Goal: Task Accomplishment & Management: Use online tool/utility

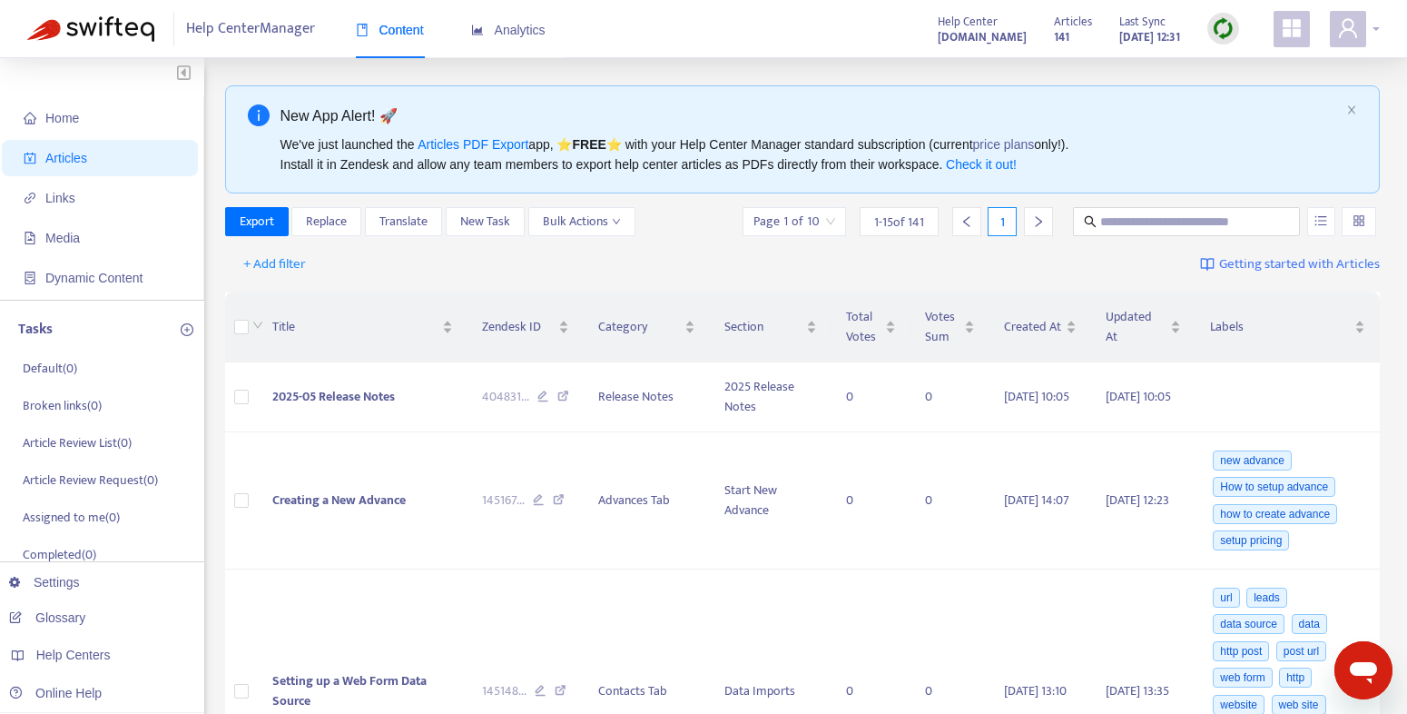
click at [1376, 27] on div at bounding box center [1355, 29] width 50 height 36
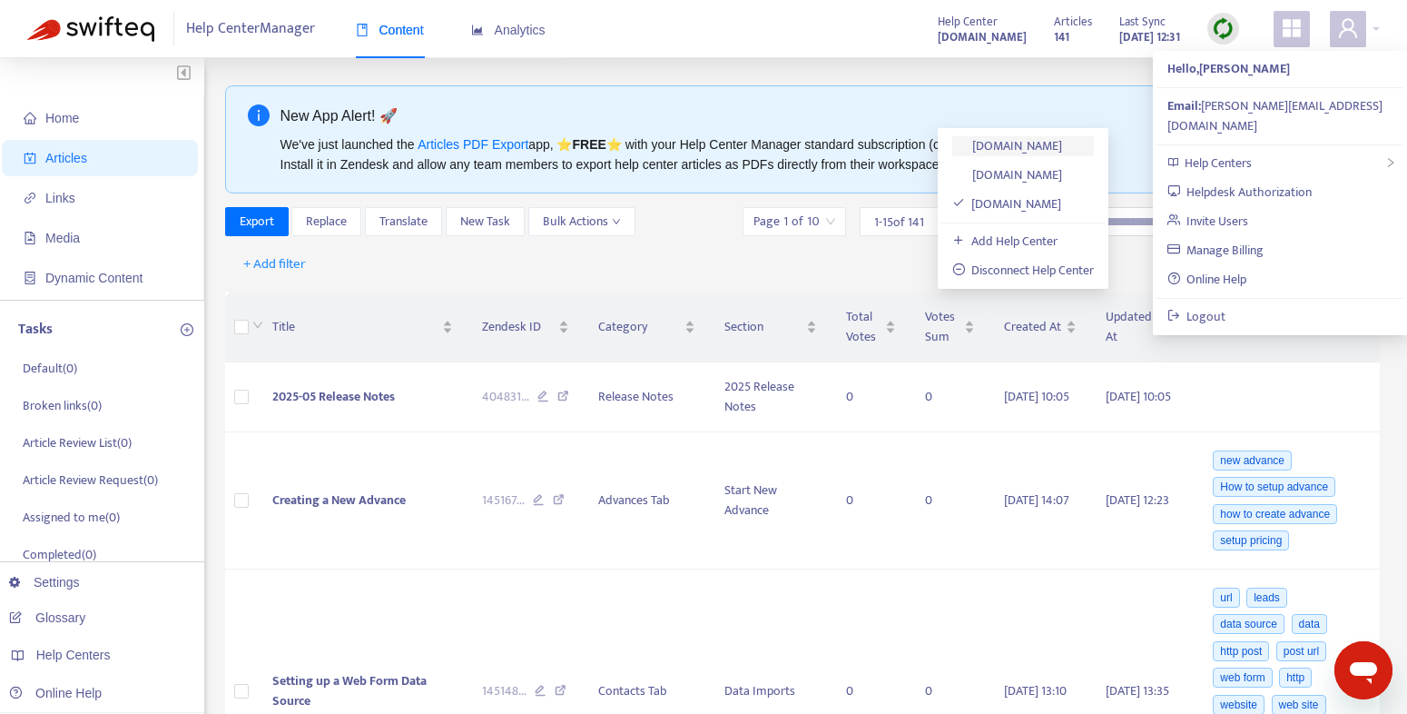
click at [1044, 147] on link "[DOMAIN_NAME]" at bounding box center [1007, 145] width 111 height 21
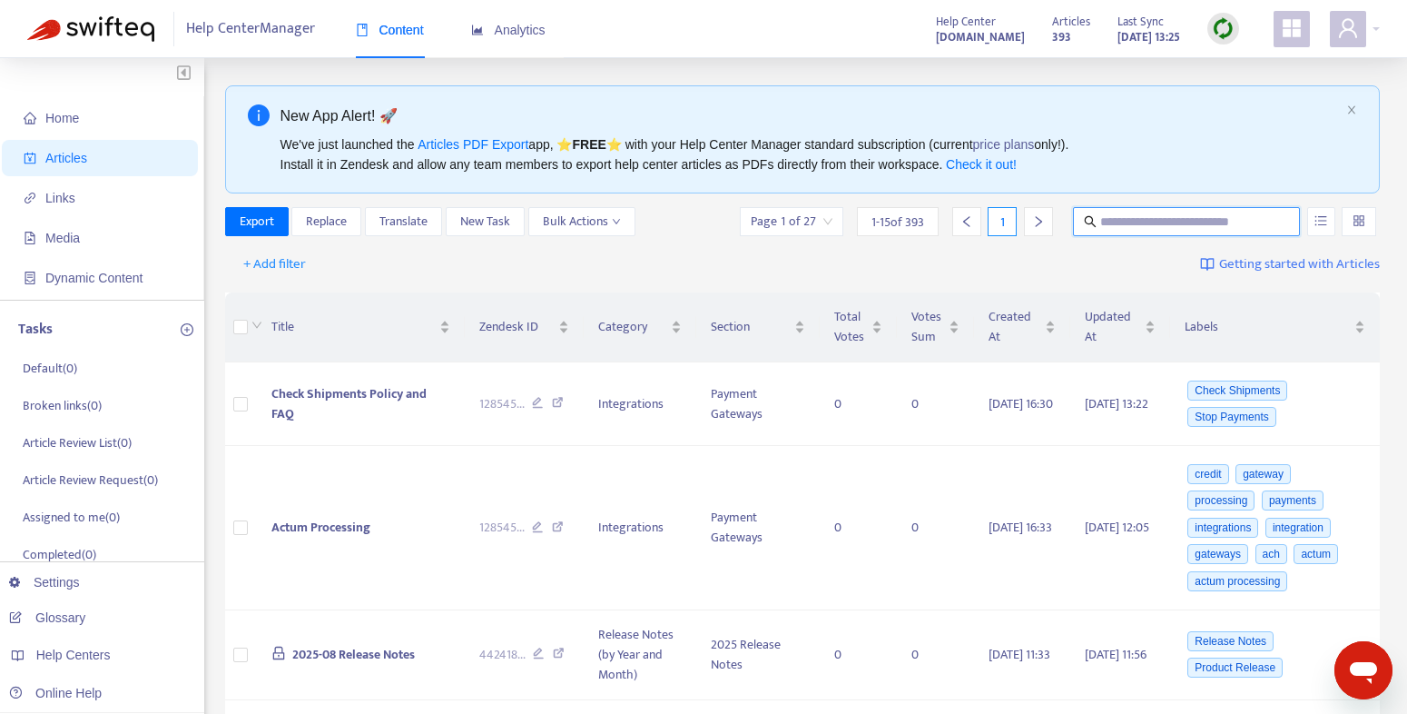
click at [1230, 224] on input "text" at bounding box center [1187, 222] width 174 height 20
type input "*****"
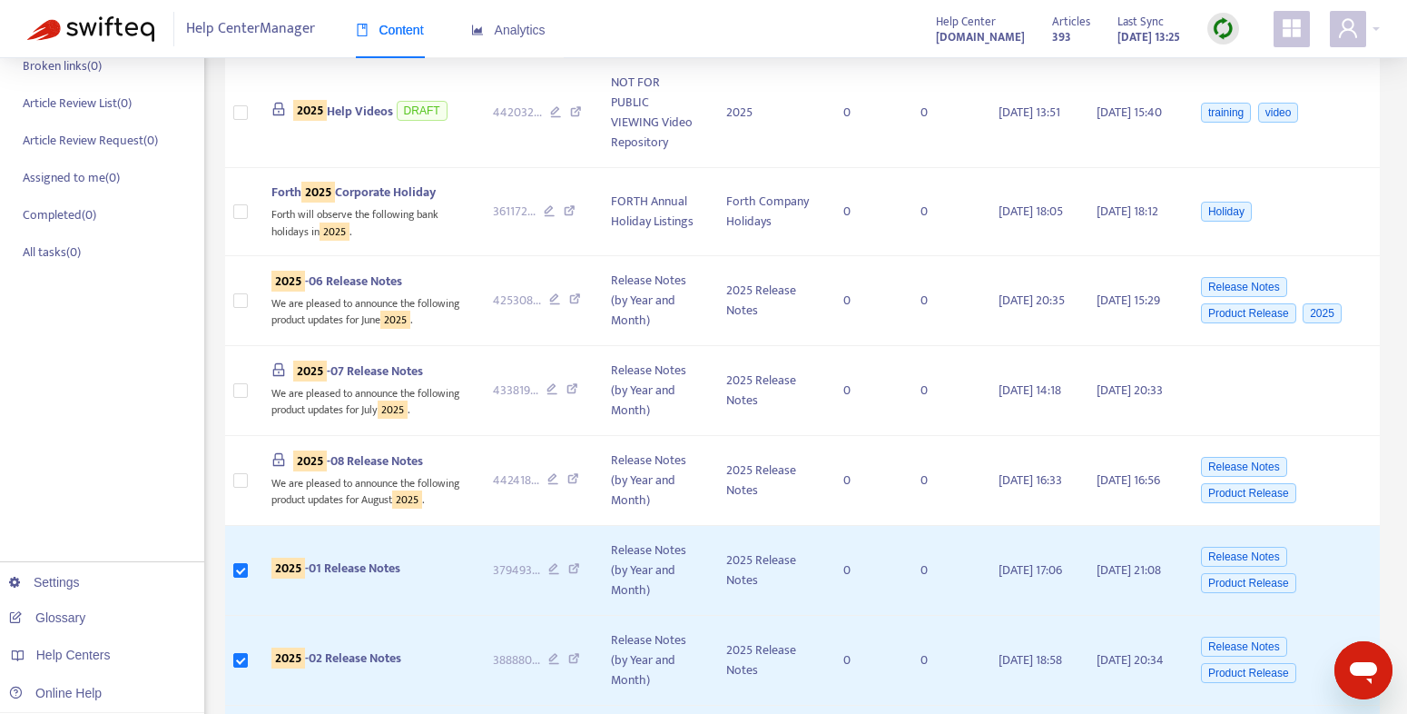
scroll to position [335, 0]
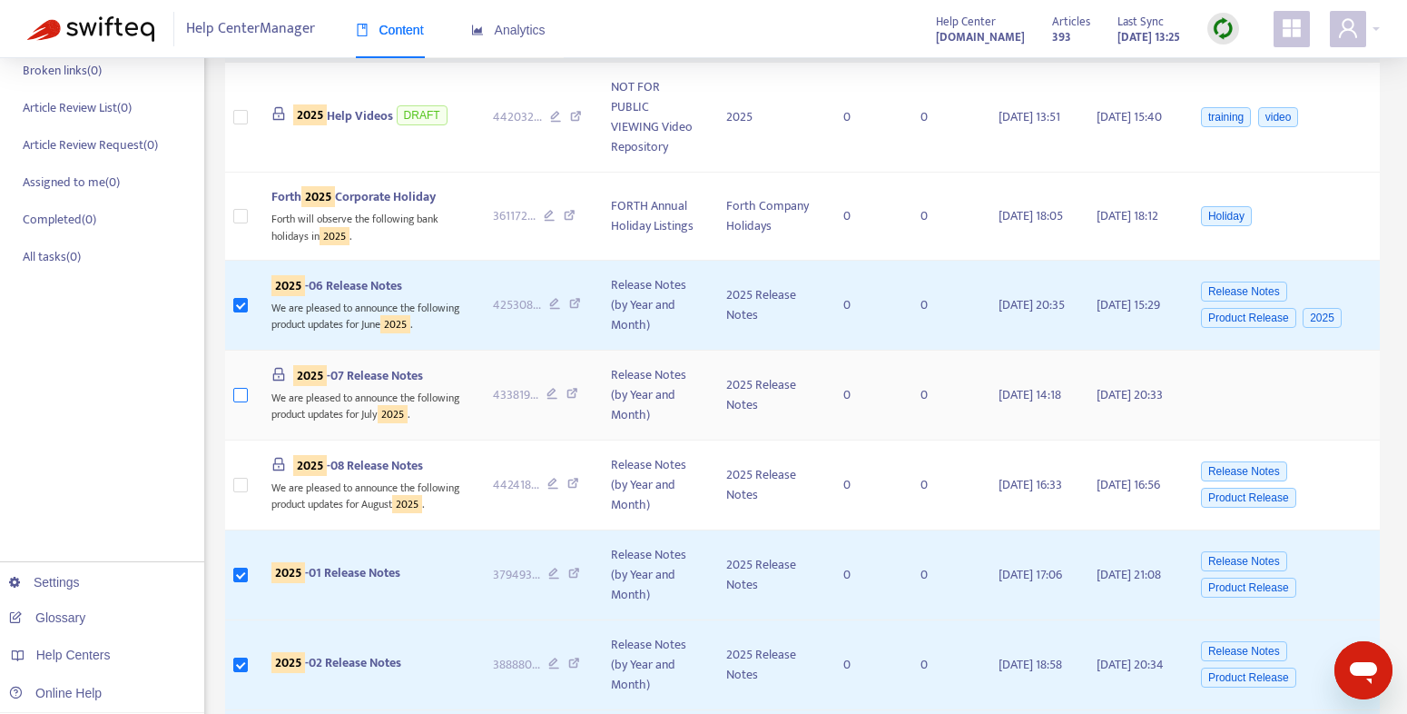
click at [239, 405] on label at bounding box center [240, 395] width 15 height 20
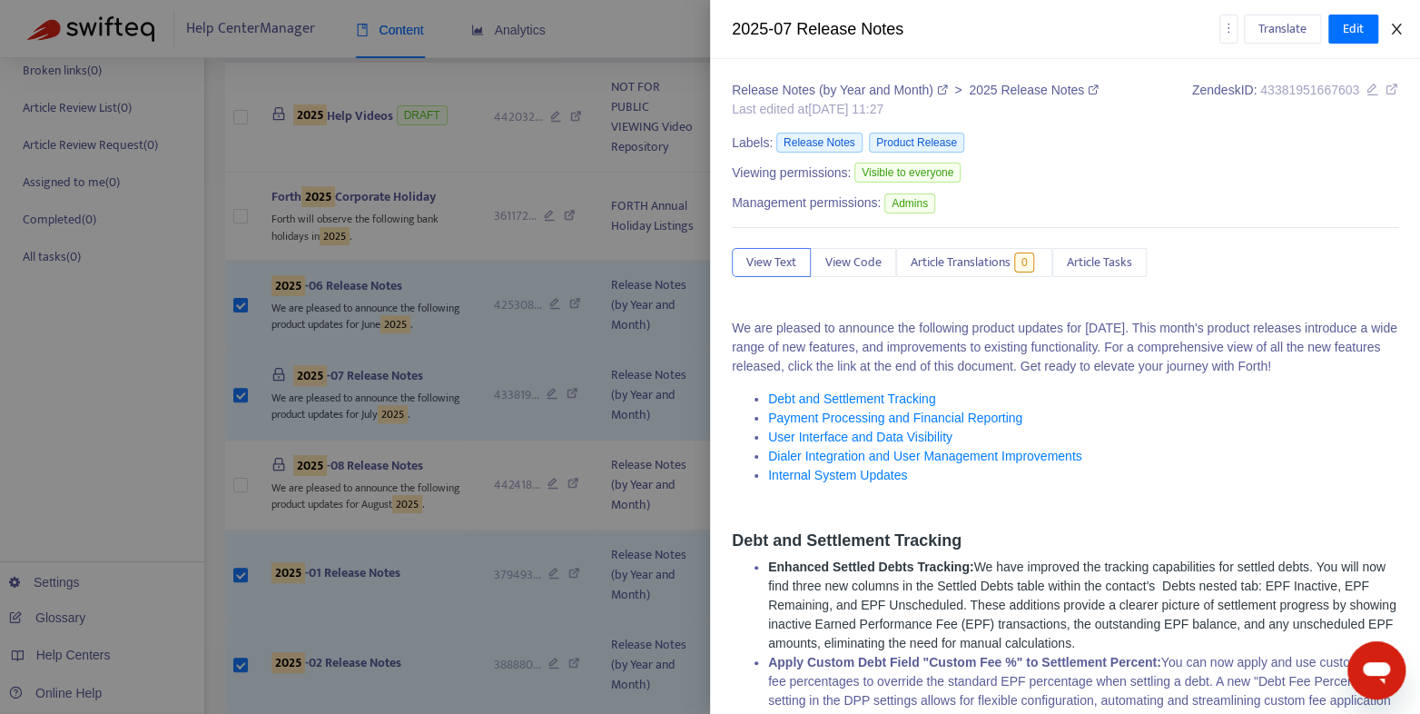
click at [1398, 32] on icon "close" at bounding box center [1396, 29] width 10 height 11
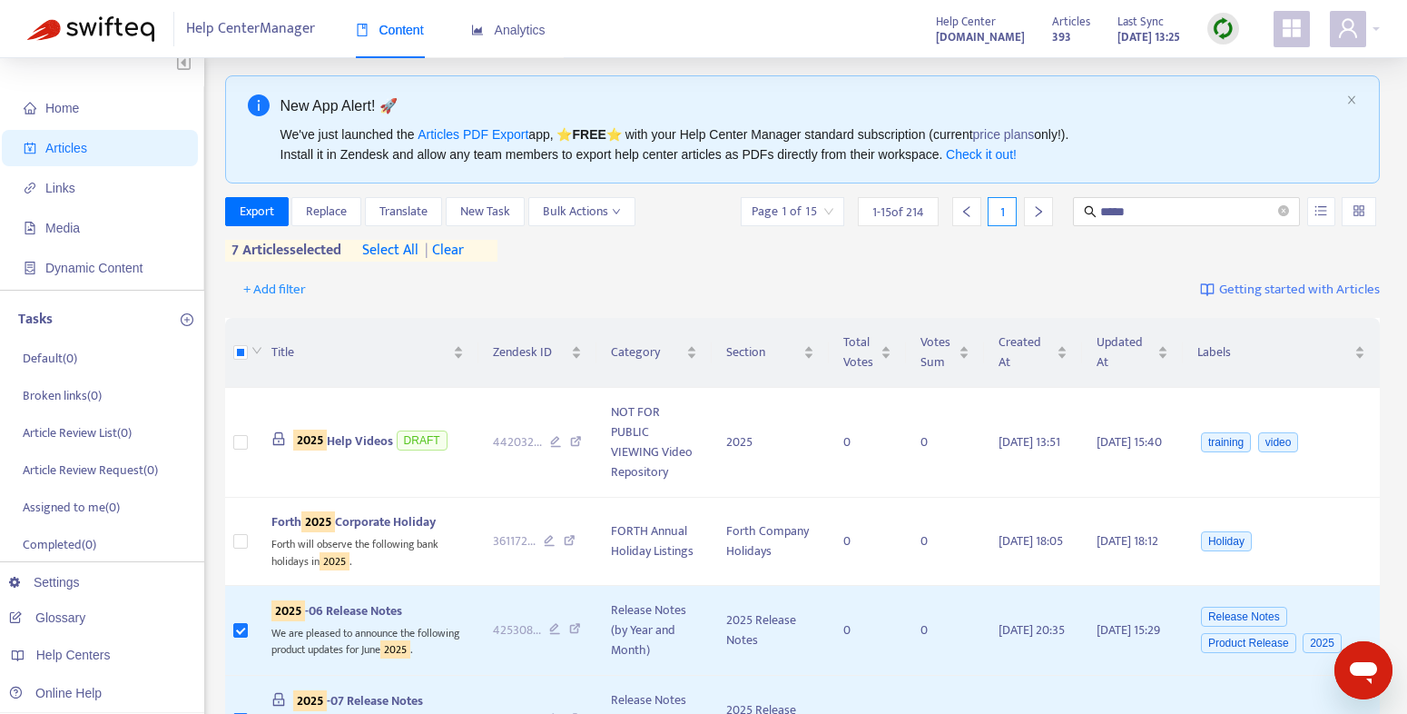
scroll to position [3, 0]
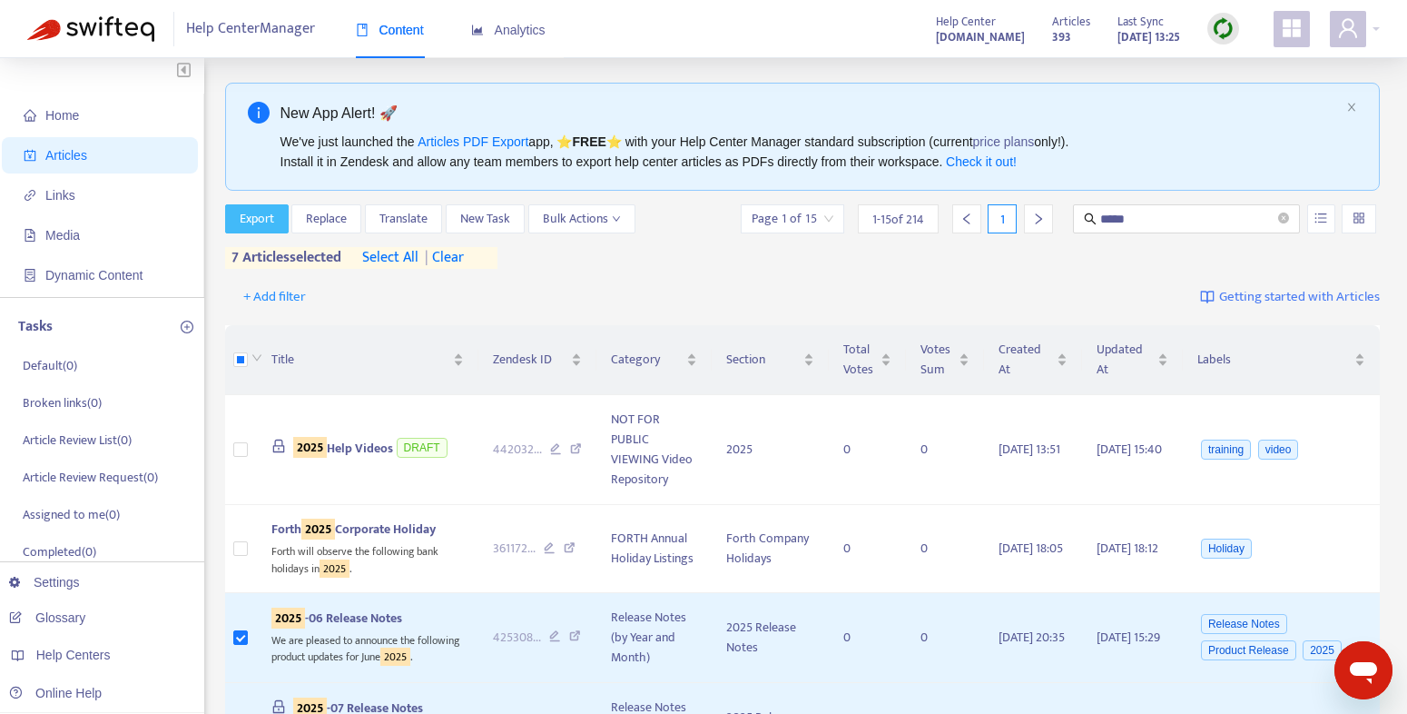
click at [249, 220] on span "Export" at bounding box center [257, 219] width 34 height 20
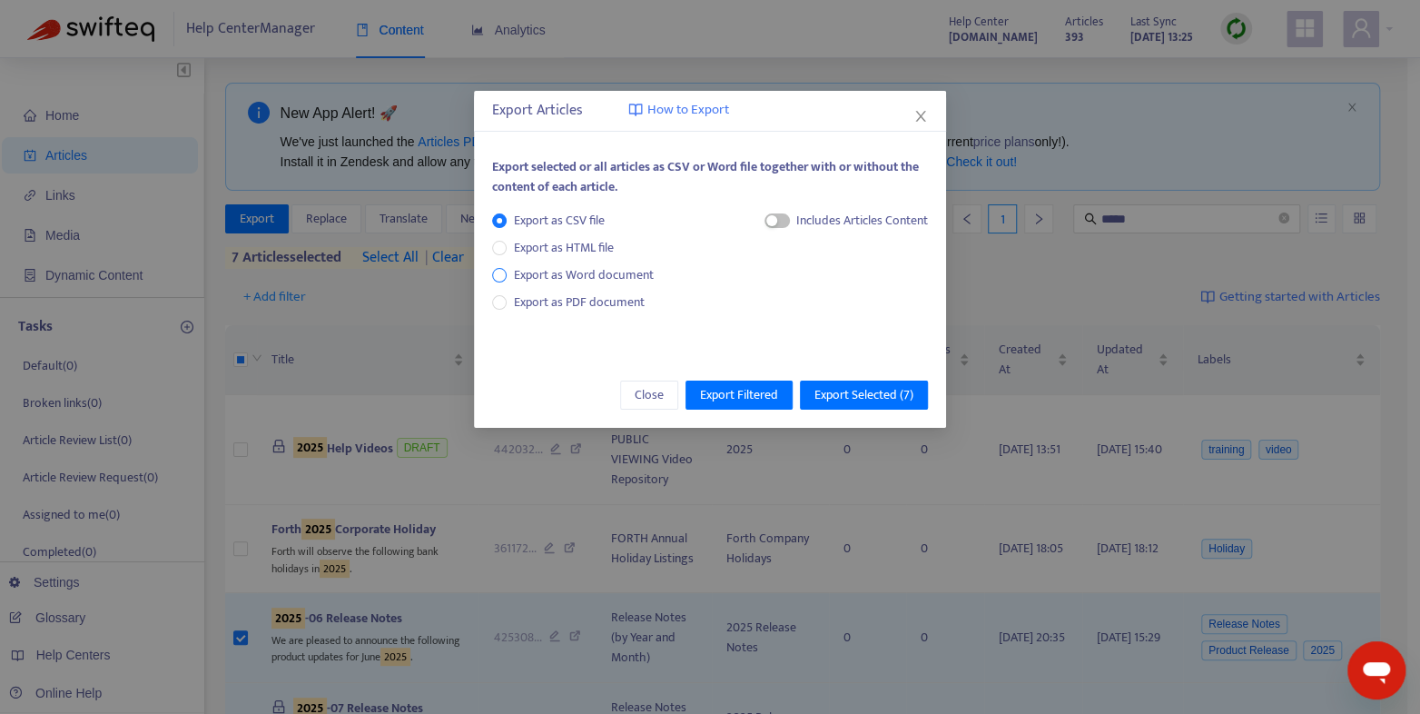
click at [596, 274] on span "Export as Word document" at bounding box center [584, 275] width 154 height 20
click at [758, 218] on span "button" at bounding box center [756, 220] width 25 height 15
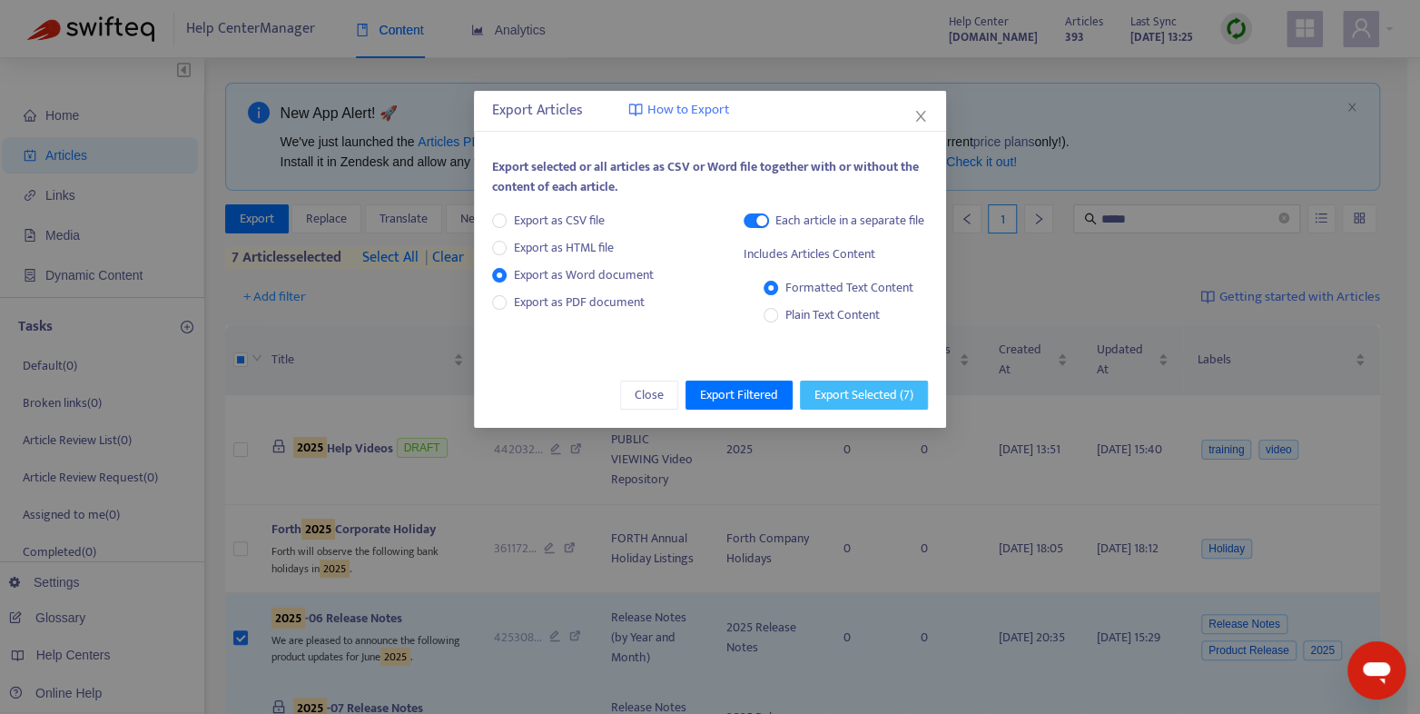
click at [843, 395] on span "Export Selected ( 7 )" at bounding box center [863, 395] width 99 height 20
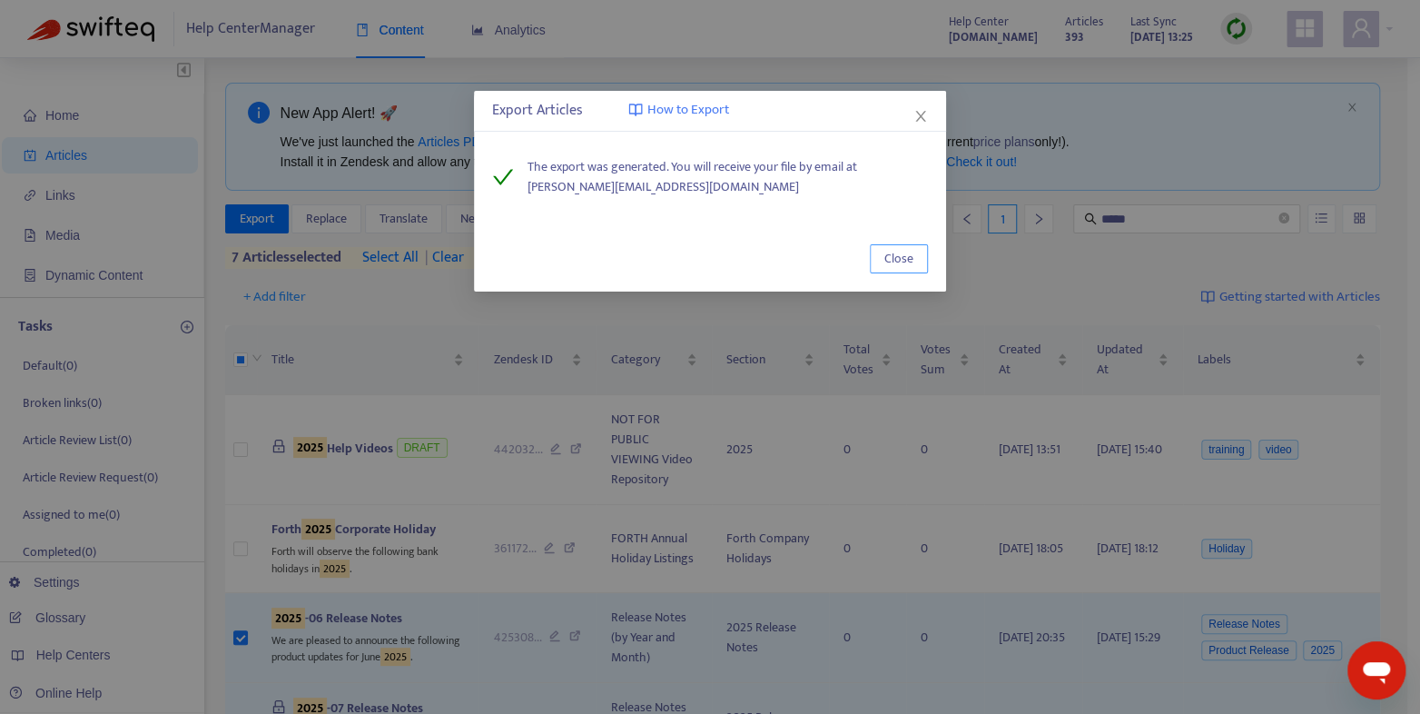
click at [903, 259] on span "Close" at bounding box center [898, 259] width 29 height 20
